Goal: Information Seeking & Learning: Learn about a topic

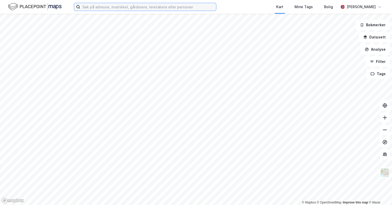
click at [111, 5] on input at bounding box center [148, 7] width 136 height 8
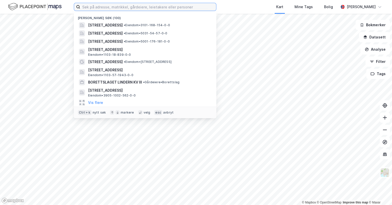
paste input "auglendsdalen 82 stavanger"
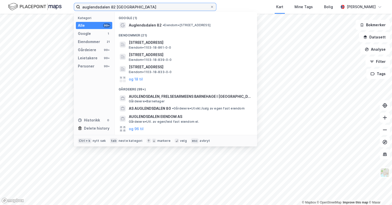
click at [113, 8] on input "auglendsdalen 82 stavanger" at bounding box center [145, 7] width 130 height 8
type input "auglendsdalen 81 stavanger"
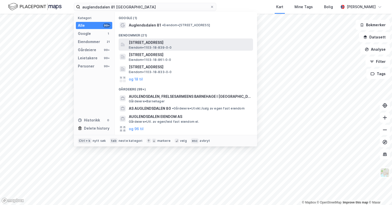
click at [175, 42] on span "Auglendsdalen 81, 4017, STAVANGER, STAVANGER" at bounding box center [190, 42] width 122 height 6
